Goal: Find specific page/section: Find specific page/section

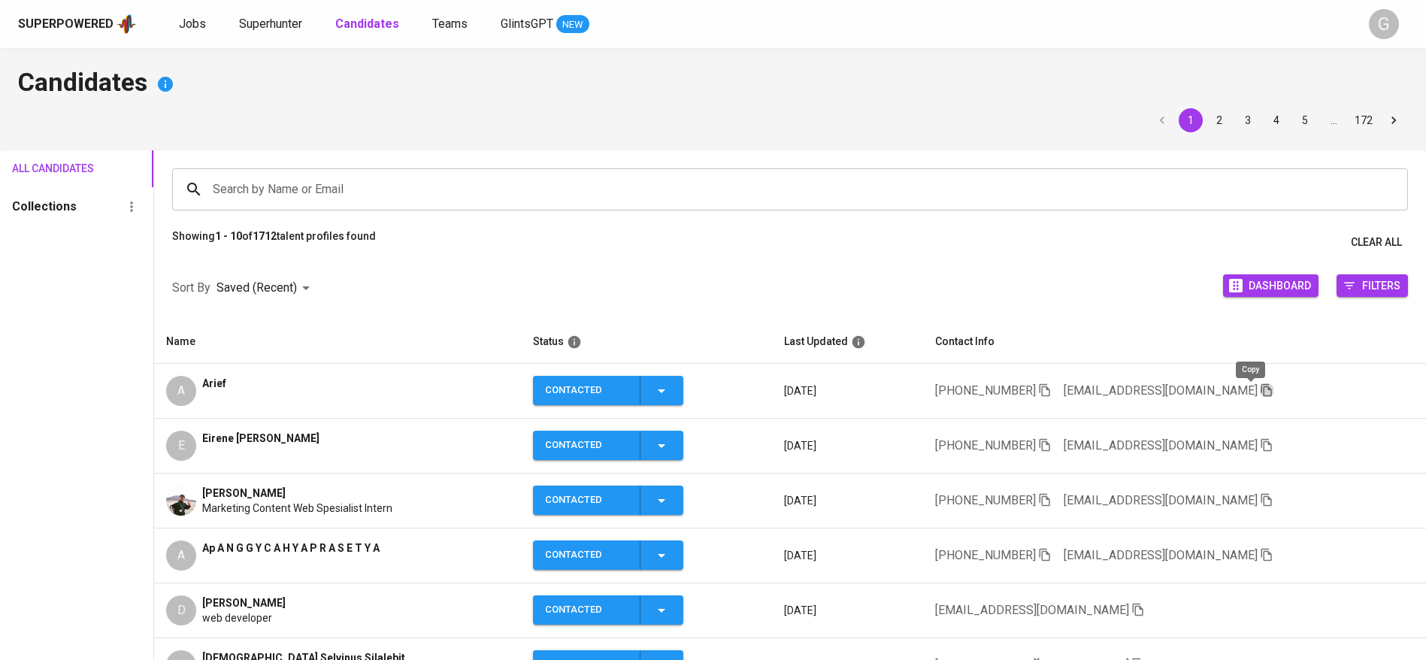
click at [1262, 386] on icon "button" at bounding box center [1267, 390] width 11 height 13
